Goal: Information Seeking & Learning: Learn about a topic

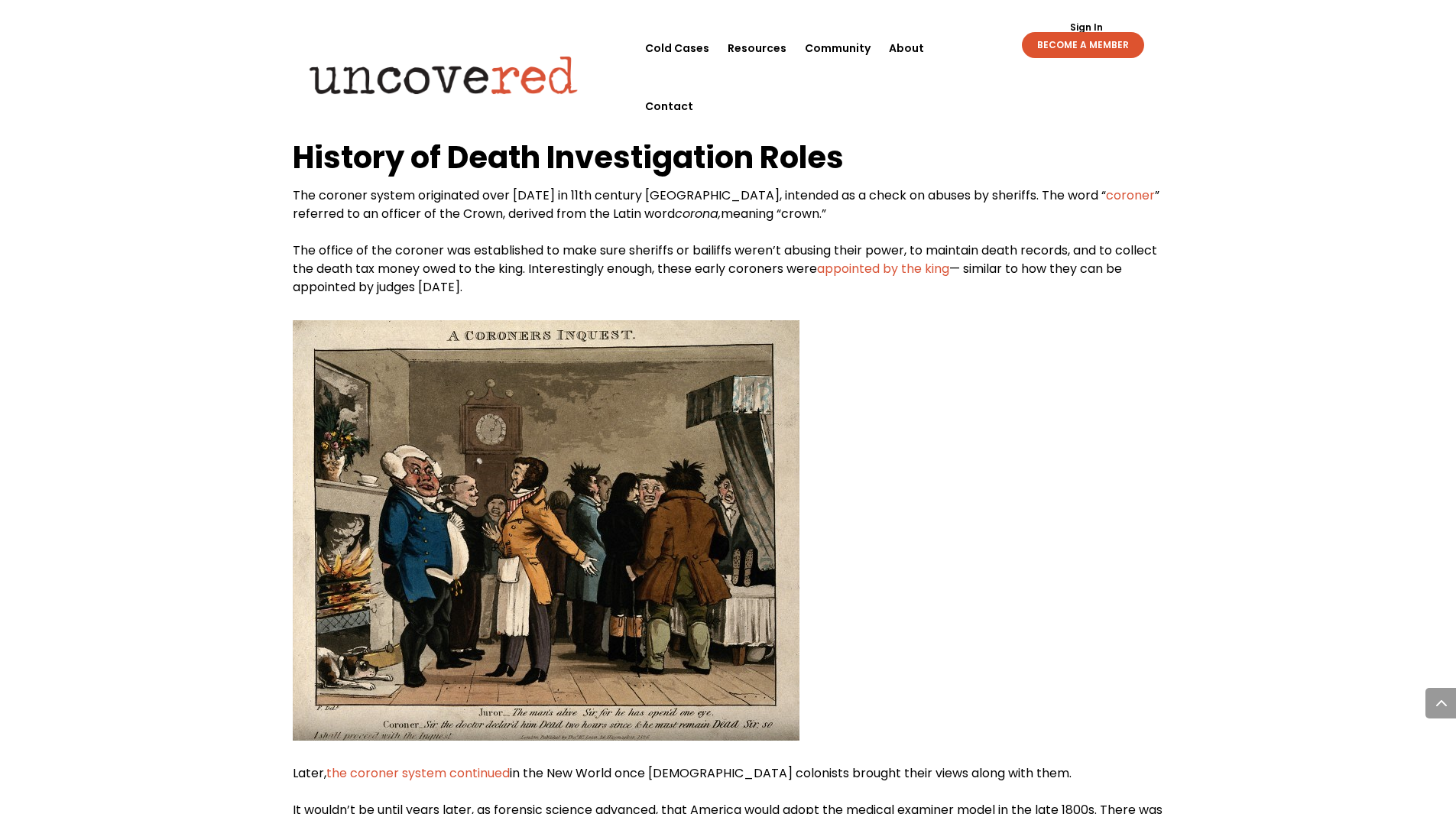
scroll to position [917, 0]
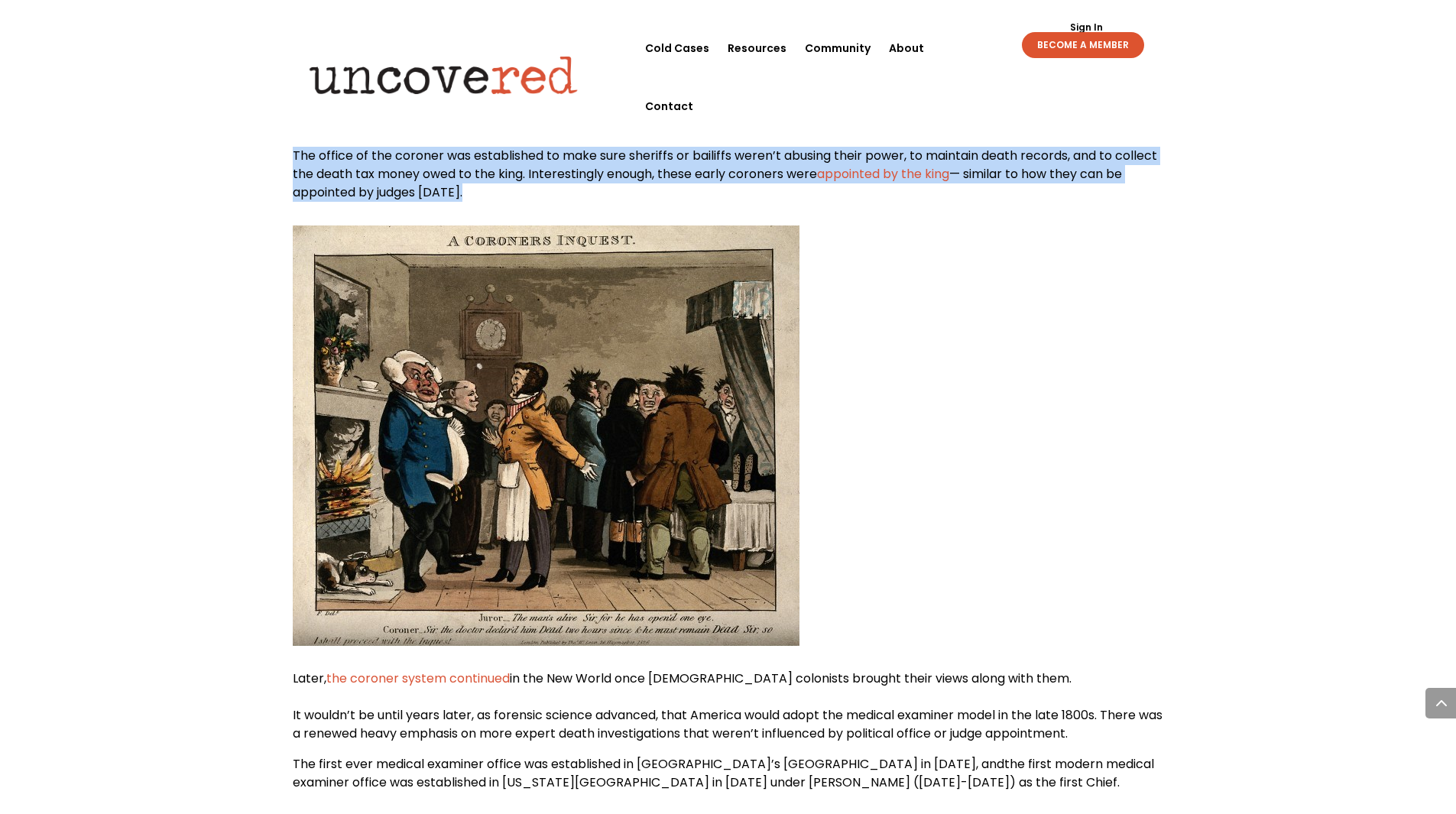
drag, startPoint x: 292, startPoint y: 153, endPoint x: 533, endPoint y: 183, distance: 242.9
click at [526, 185] on p "The coroner system originated over [DATE] in 11th century [GEOGRAPHIC_DATA], in…" at bounding box center [728, 147] width 871 height 110
click at [535, 182] on span "The office of the coroner was established to make sure sheriffs or bailiffs wer…" at bounding box center [725, 165] width 864 height 36
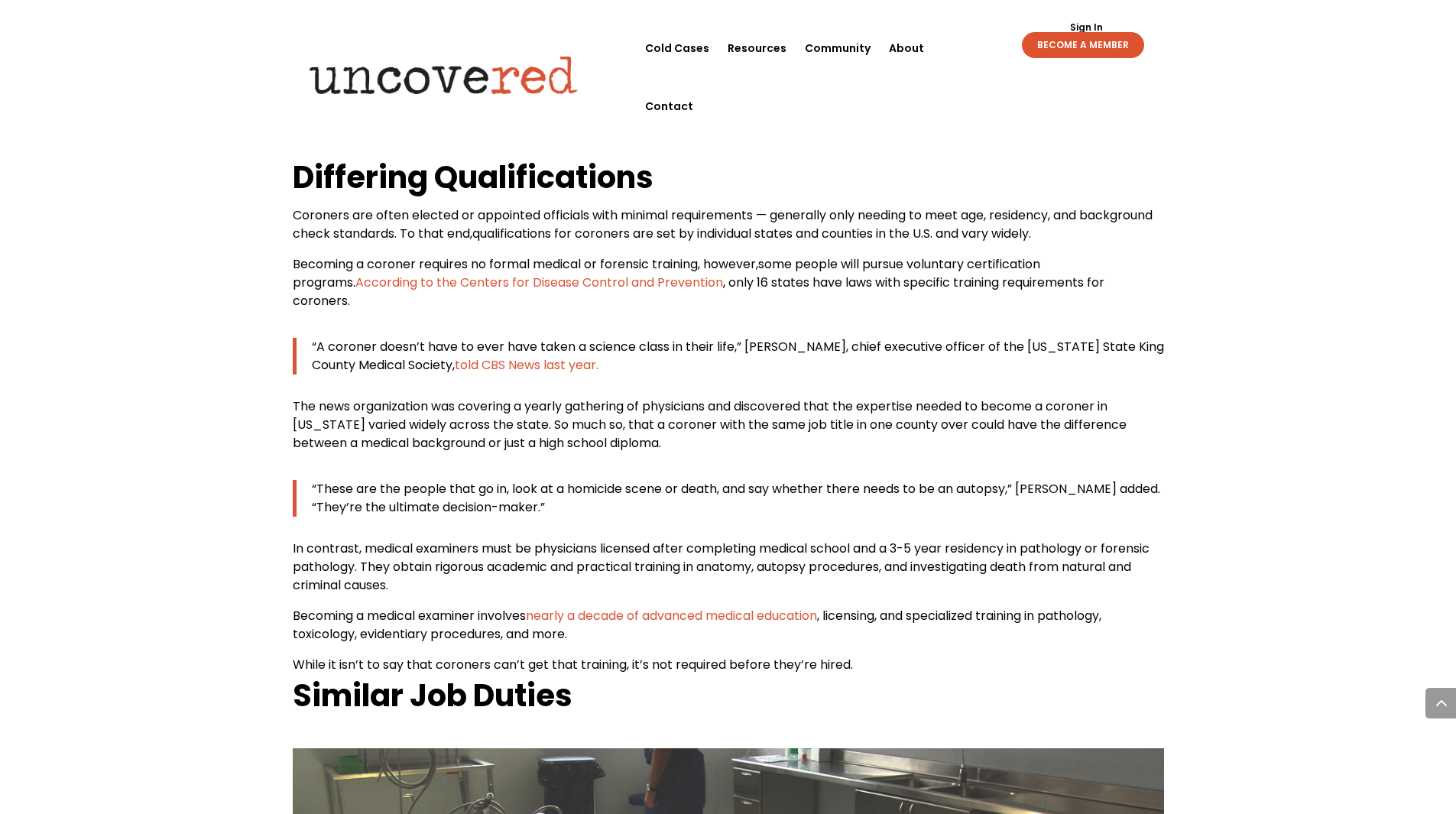
scroll to position [2063, 0]
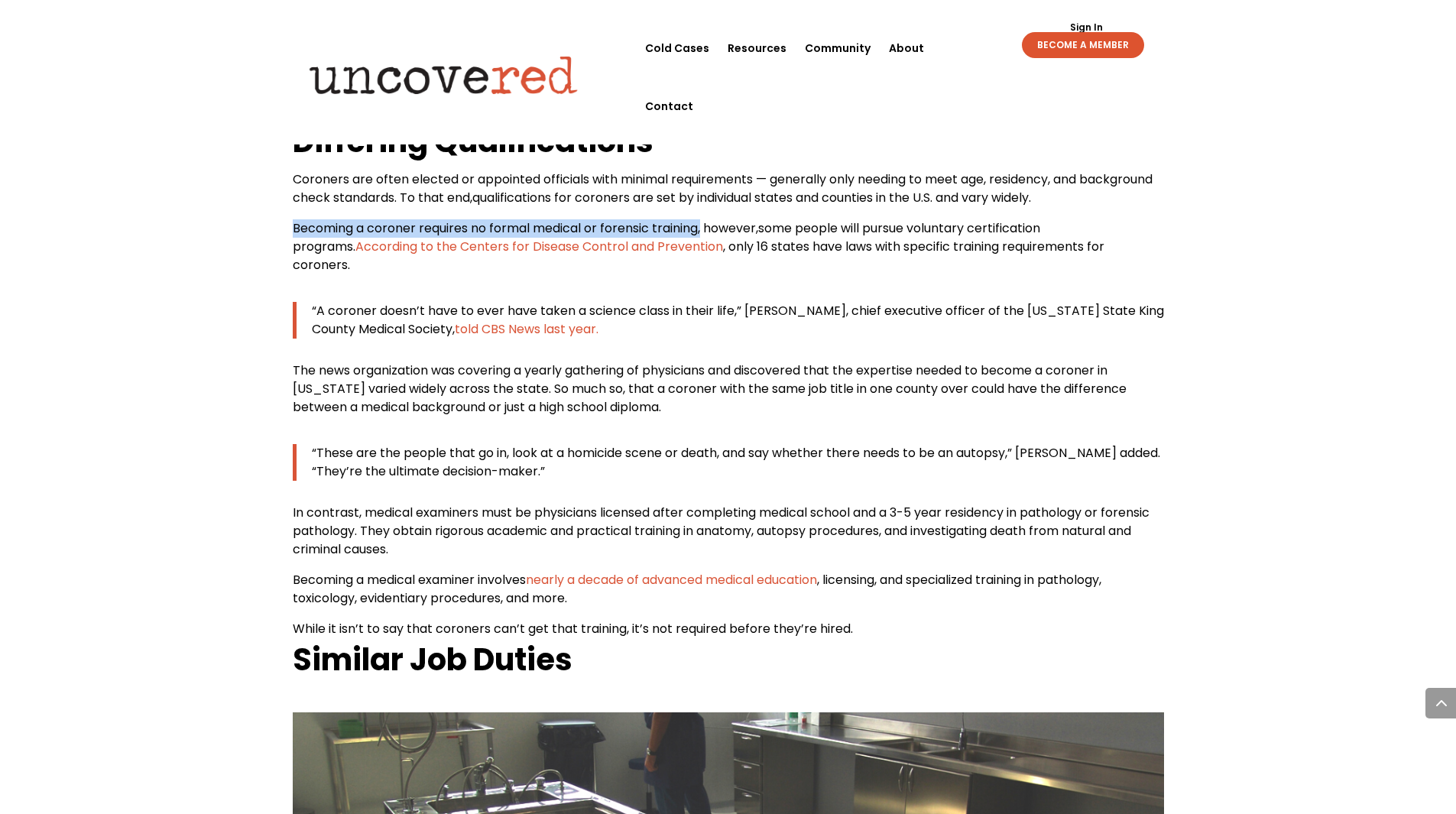
drag, startPoint x: 289, startPoint y: 225, endPoint x: 707, endPoint y: 234, distance: 418.1
click at [707, 234] on div "Death Investigations: Coroners vs. Medical Examiners Citizen Detective Resource…" at bounding box center [728, 450] width 1456 height 4892
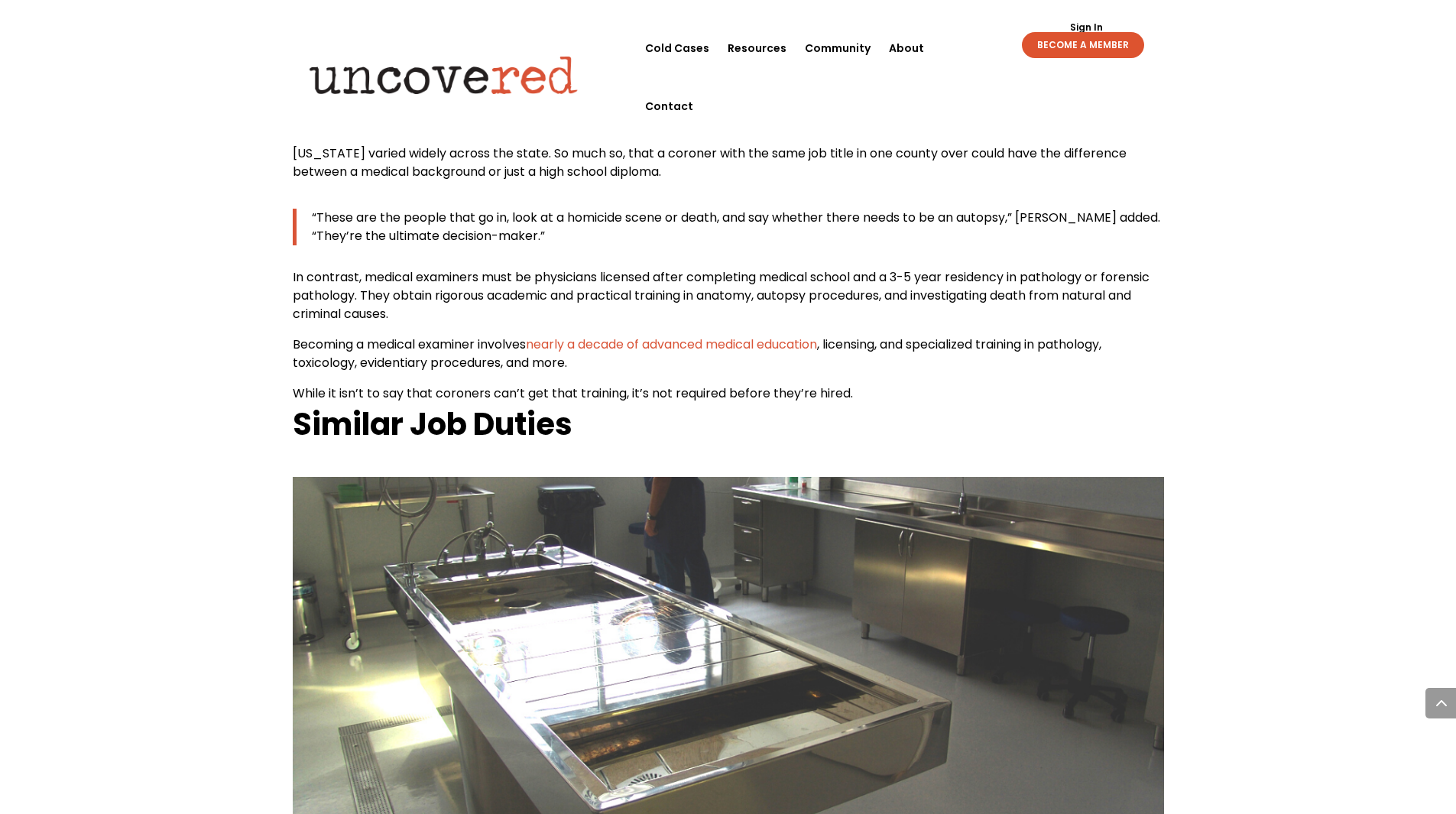
scroll to position [2293, 0]
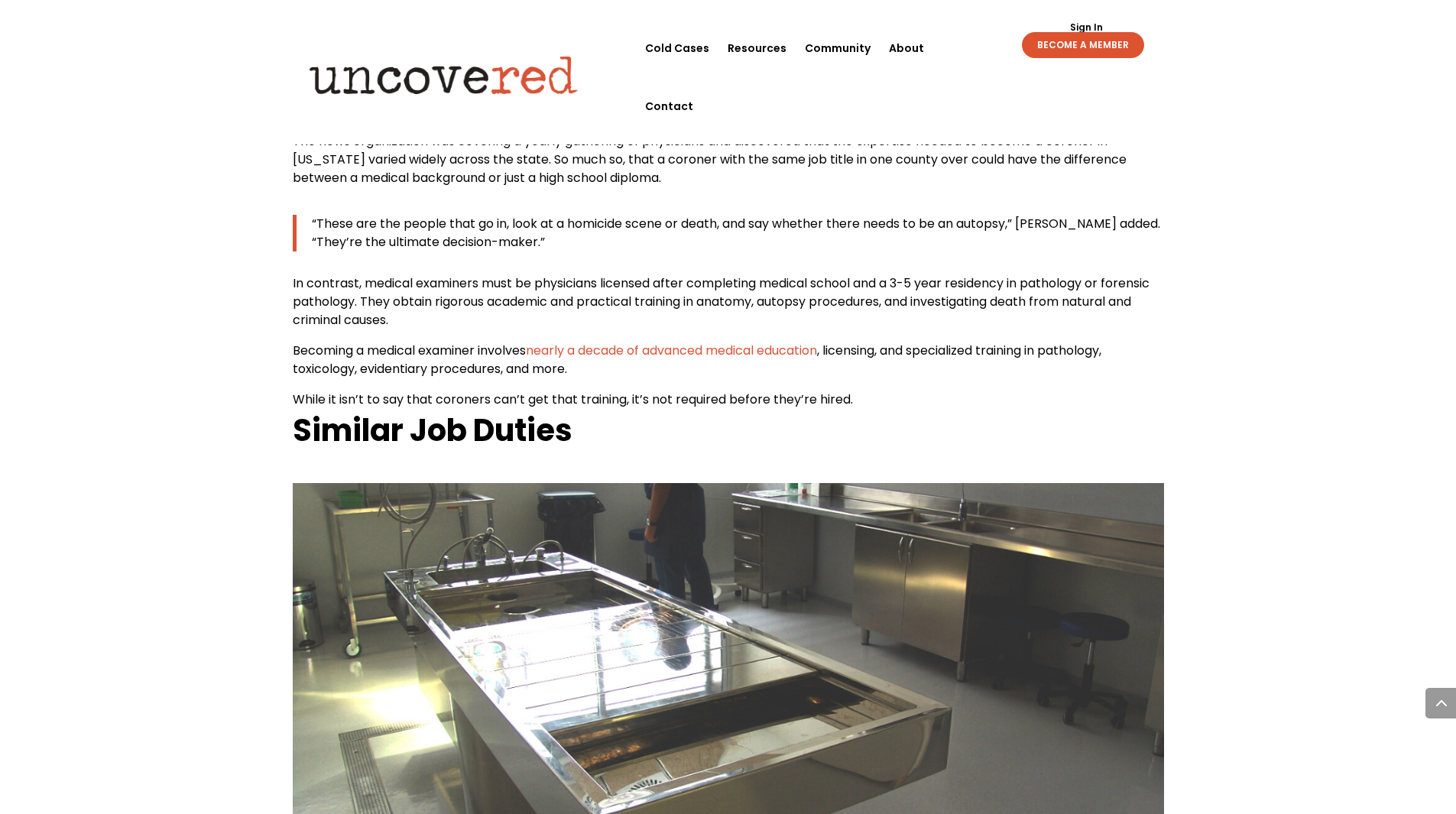
click at [718, 307] on p "In contrast, medical examiners must be physicians licensed after completing med…" at bounding box center [728, 308] width 871 height 67
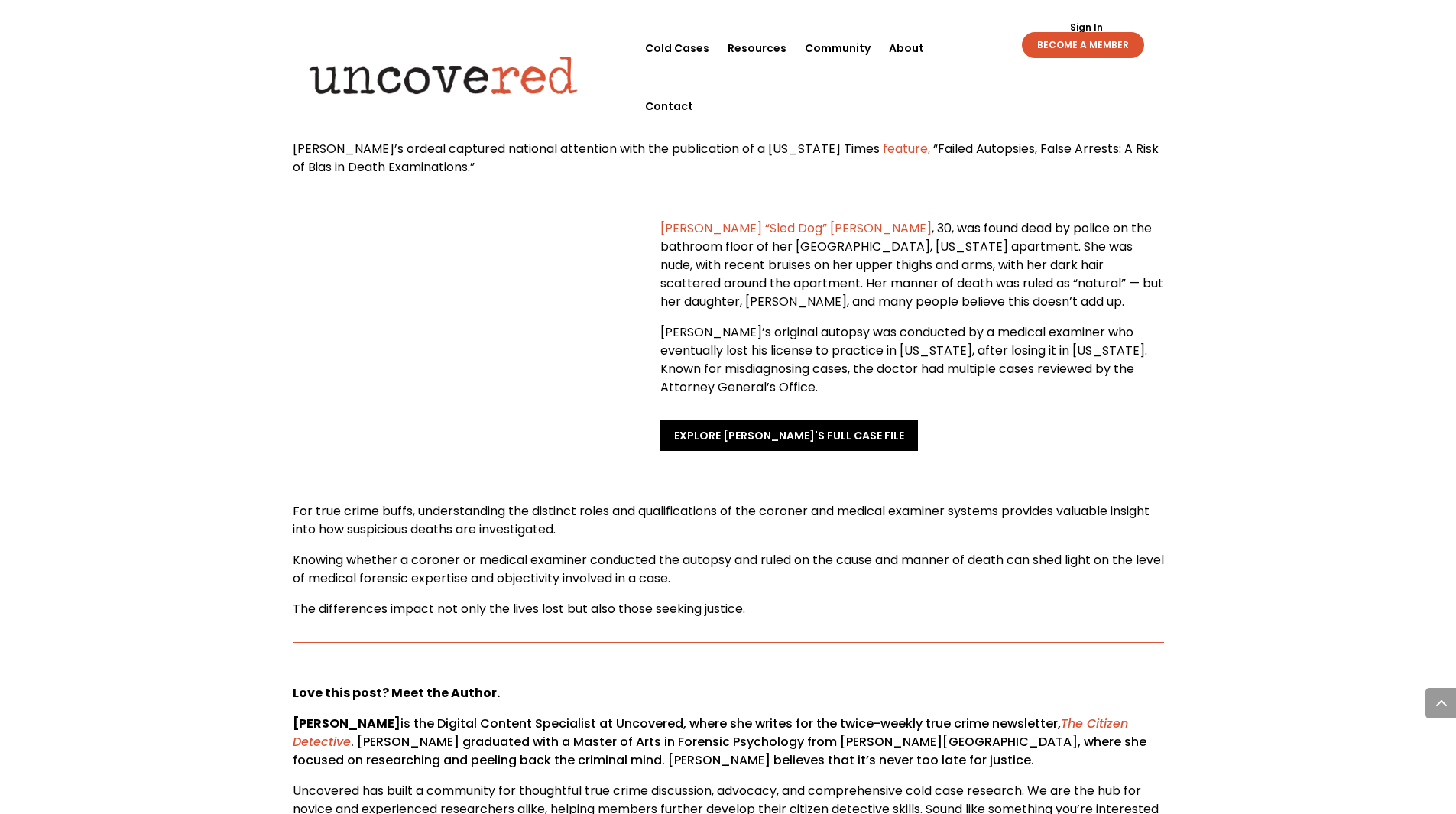
scroll to position [3897, 0]
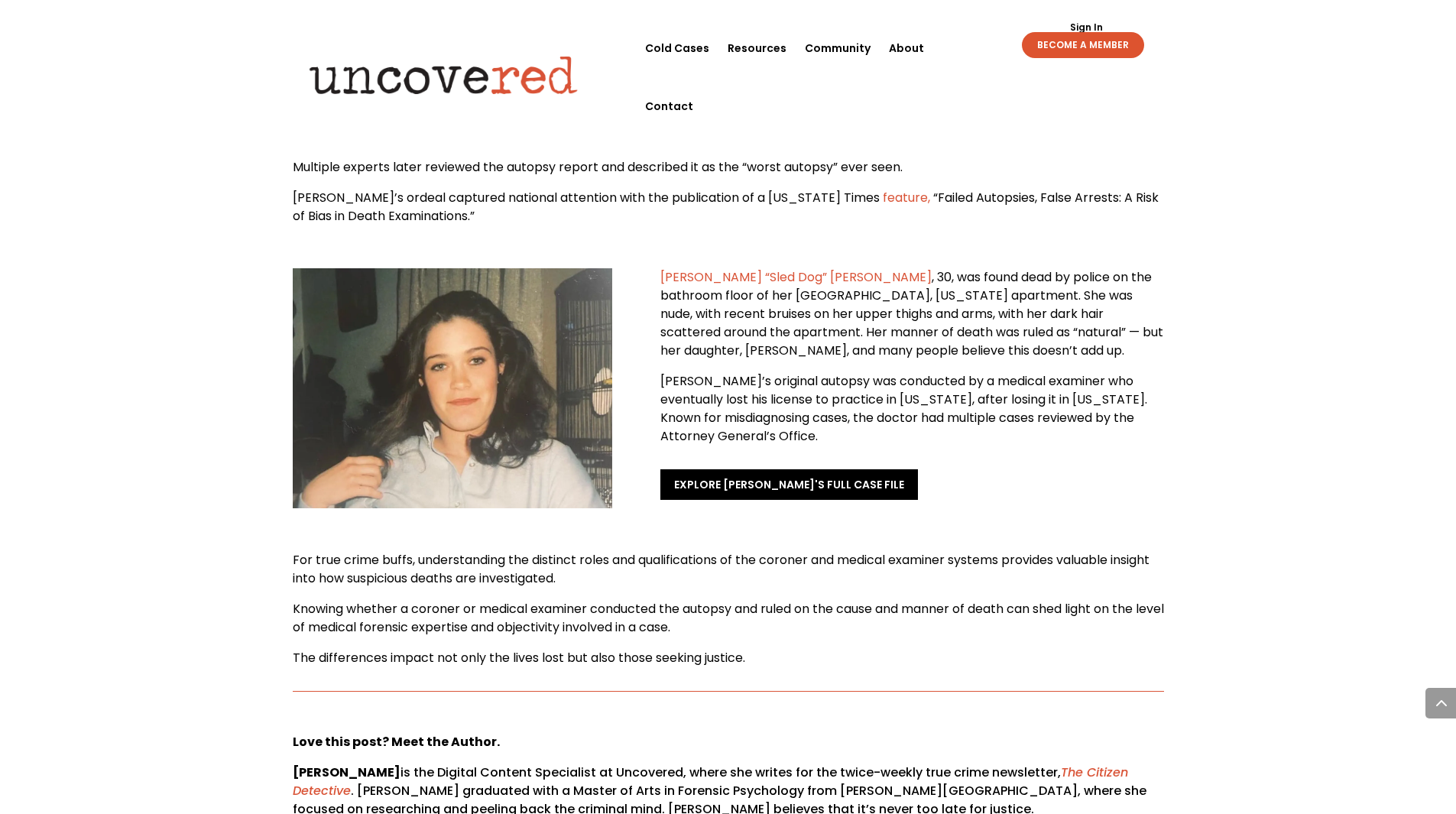
click at [764, 158] on span "Multiple experts later reviewed the autopsy report and described it as the “wor…" at bounding box center [598, 166] width 610 height 17
drag, startPoint x: 839, startPoint y: 147, endPoint x: 743, endPoint y: 141, distance: 96.2
click at [743, 158] on span "Multiple experts later reviewed the autopsy report and described it as the “wor…" at bounding box center [598, 166] width 610 height 17
drag, startPoint x: 662, startPoint y: 141, endPoint x: 653, endPoint y: 141, distance: 9.0
click at [655, 158] on span "Multiple experts later reviewed the autopsy report and described it as the “wor…" at bounding box center [598, 166] width 610 height 17
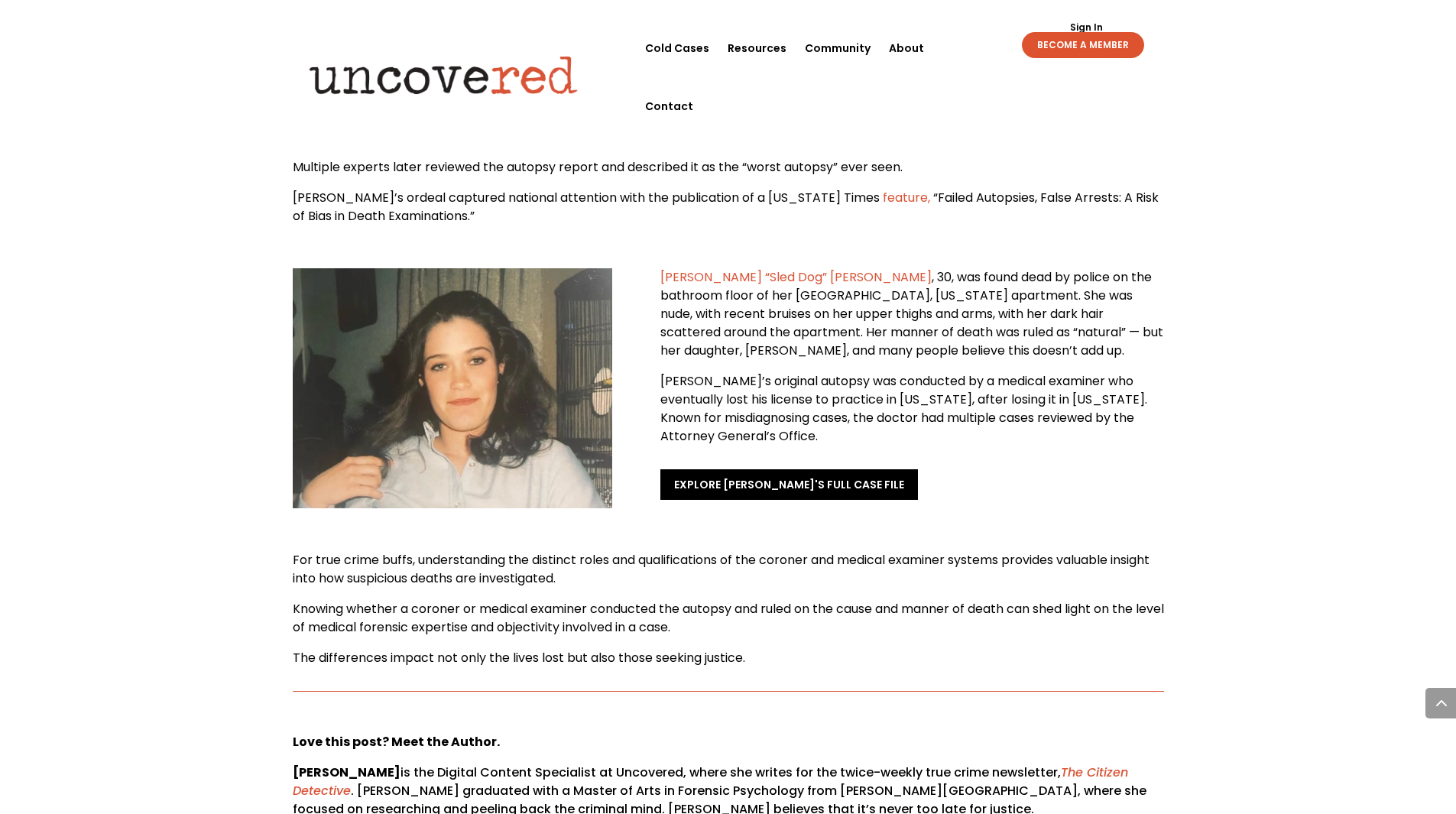
click at [568, 158] on span "Multiple experts later reviewed the autopsy report and described it as the “wor…" at bounding box center [598, 166] width 610 height 17
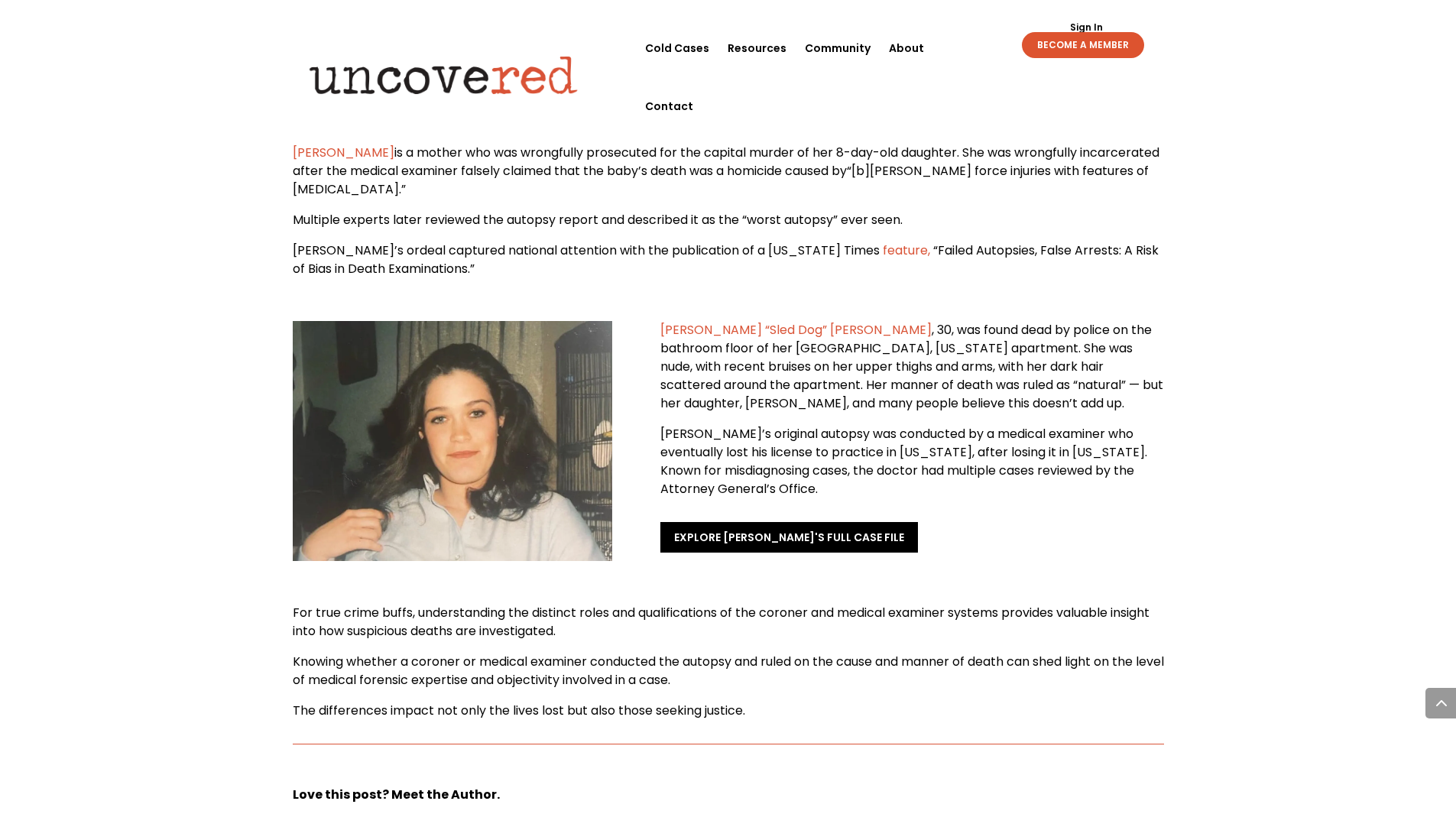
scroll to position [3821, 0]
